Goal: Task Accomplishment & Management: Complete application form

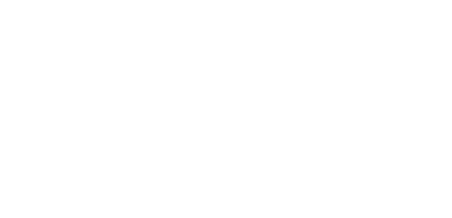
click at [348, 0] on html at bounding box center [226, 0] width 452 height 0
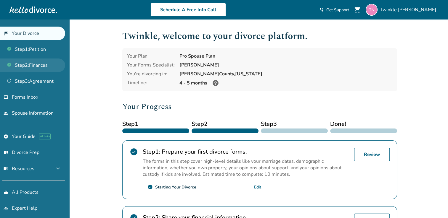
click at [49, 65] on link "Step 2 : Finances" at bounding box center [32, 66] width 65 height 14
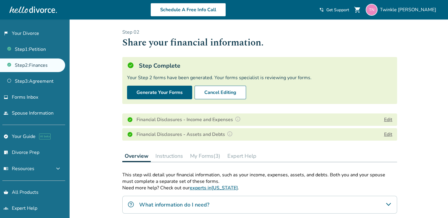
click at [200, 157] on button "My Forms (3)" at bounding box center [205, 156] width 35 height 12
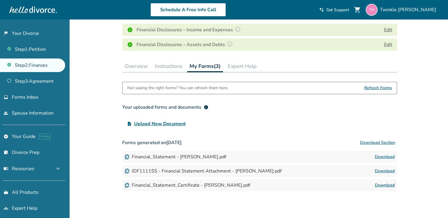
scroll to position [91, 0]
click at [377, 168] on link "Download" at bounding box center [385, 170] width 20 height 7
click at [387, 28] on button "Edit" at bounding box center [388, 29] width 8 height 7
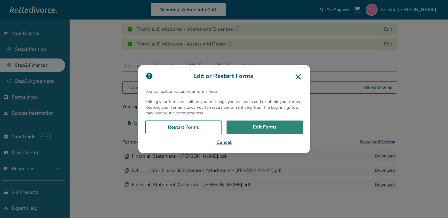
click at [278, 126] on link "Edit Forms" at bounding box center [264, 128] width 76 height 14
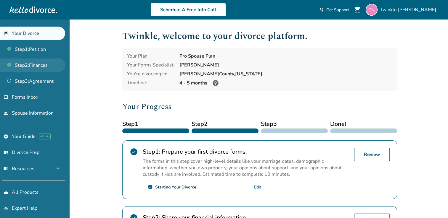
click at [25, 63] on link "Step 2 : Finances" at bounding box center [32, 66] width 65 height 14
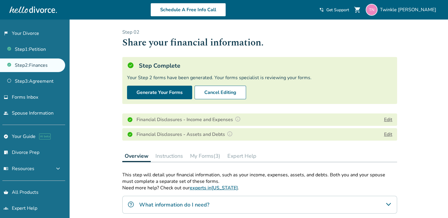
click at [388, 133] on button "Edit" at bounding box center [388, 134] width 8 height 7
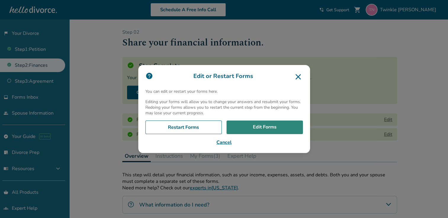
click at [267, 128] on link "Edit Forms" at bounding box center [264, 128] width 76 height 14
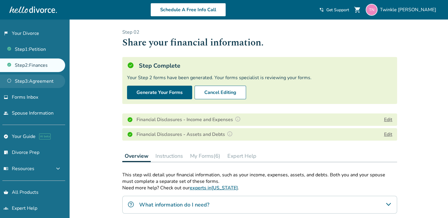
click at [48, 83] on link "Step 3 : Agreement" at bounding box center [32, 82] width 65 height 14
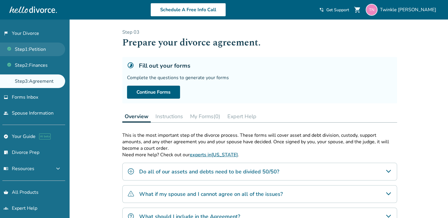
click at [30, 52] on link "Step 1 : Petition" at bounding box center [32, 50] width 65 height 14
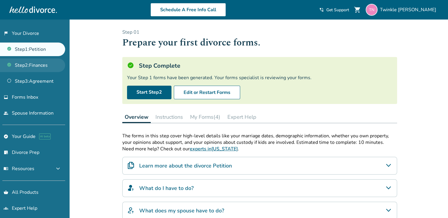
click at [34, 64] on link "Step 2 : Finances" at bounding box center [32, 66] width 65 height 14
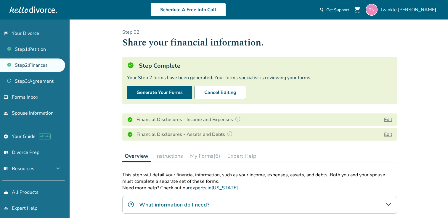
click at [390, 122] on button "Edit" at bounding box center [388, 119] width 8 height 7
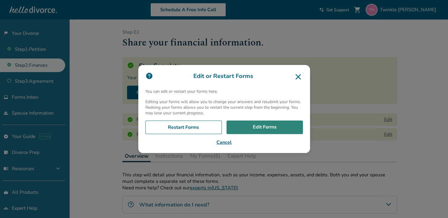
click at [266, 124] on link "Edit Forms" at bounding box center [264, 128] width 76 height 14
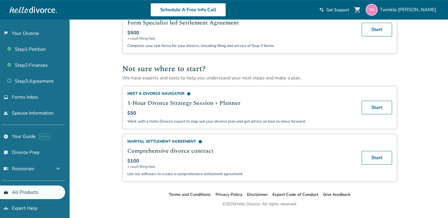
scroll to position [365, 0]
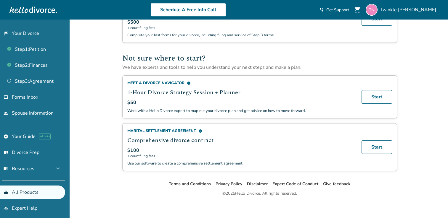
click at [33, 34] on link "flag_2 Your Divorce" at bounding box center [32, 34] width 65 height 14
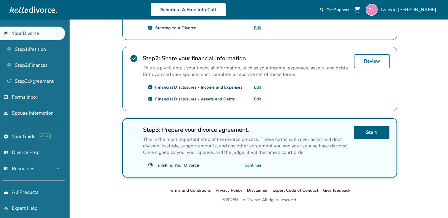
scroll to position [163, 0]
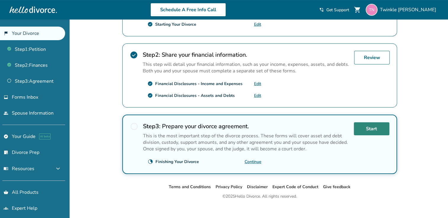
click at [368, 127] on link "Start" at bounding box center [372, 128] width 36 height 13
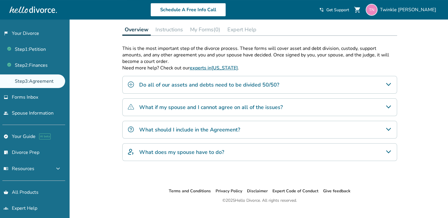
scroll to position [90, 0]
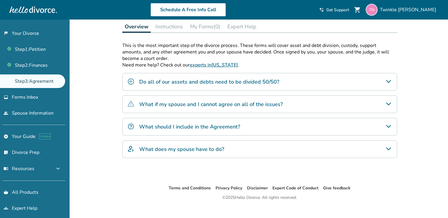
click at [312, 86] on div "Do all of our assets and debts need to be divided 50/50?" at bounding box center [259, 82] width 275 height 18
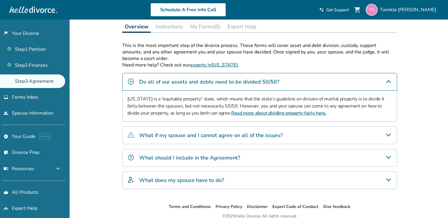
scroll to position [115, 0]
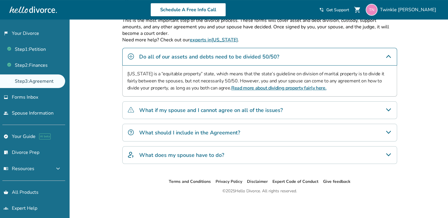
click at [289, 108] on div "What if my spouse and I cannot agree on all of the issues?" at bounding box center [259, 110] width 275 height 18
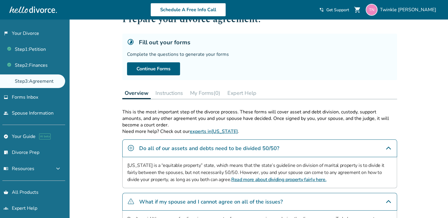
scroll to position [1, 0]
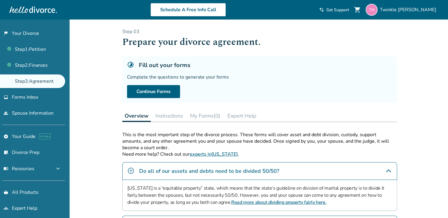
click at [199, 118] on button "My Forms (0)" at bounding box center [205, 116] width 35 height 12
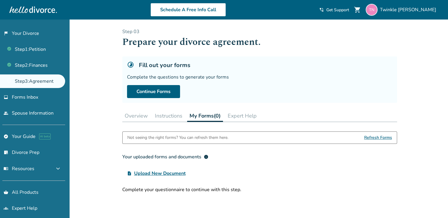
click at [343, 80] on div "Fill out your forms Complete the questions to generate your forms Continue Forms" at bounding box center [259, 80] width 275 height 46
click at [346, 82] on div "Fill out your forms Complete the questions to generate your forms Continue Forms" at bounding box center [259, 80] width 275 height 46
click at [390, 31] on p "Step 0 3" at bounding box center [259, 31] width 275 height 7
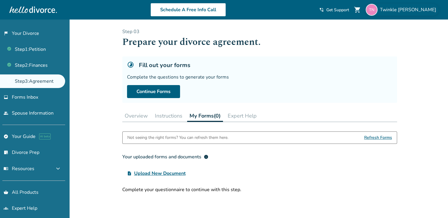
click at [377, 10] on img at bounding box center [371, 10] width 12 height 12
click at [324, 49] on div "Step 0 3 Prepare your divorce agreement. Fill out your forms Complete the quest…" at bounding box center [259, 65] width 275 height 75
click at [49, 66] on link "Step 2 : Finances" at bounding box center [32, 66] width 65 height 14
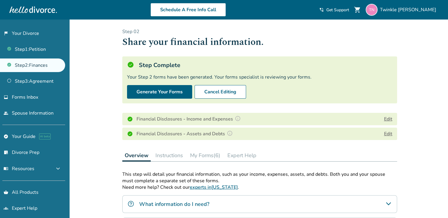
drag, startPoint x: 446, startPoint y: 157, endPoint x: 443, endPoint y: 174, distance: 16.5
click at [443, 174] on div "Added to cart Step 0 2 Share your financial information. Step Complete Your Ste…" at bounding box center [224, 189] width 448 height 340
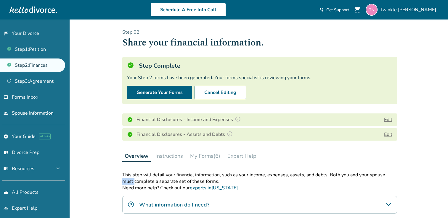
click at [215, 156] on button "My Forms (6)" at bounding box center [205, 156] width 35 height 12
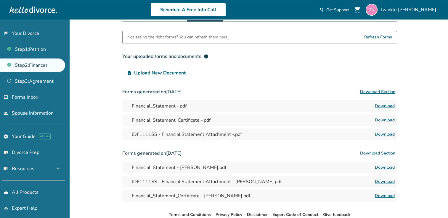
scroll to position [142, 0]
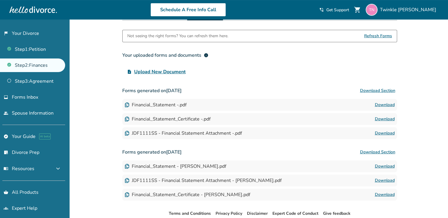
click at [388, 132] on link "Download" at bounding box center [385, 133] width 20 height 7
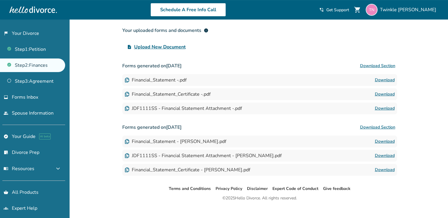
scroll to position [175, 0]
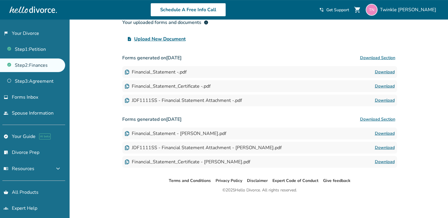
click at [388, 86] on link "Download" at bounding box center [385, 86] width 20 height 7
